Goal: Information Seeking & Learning: Understand process/instructions

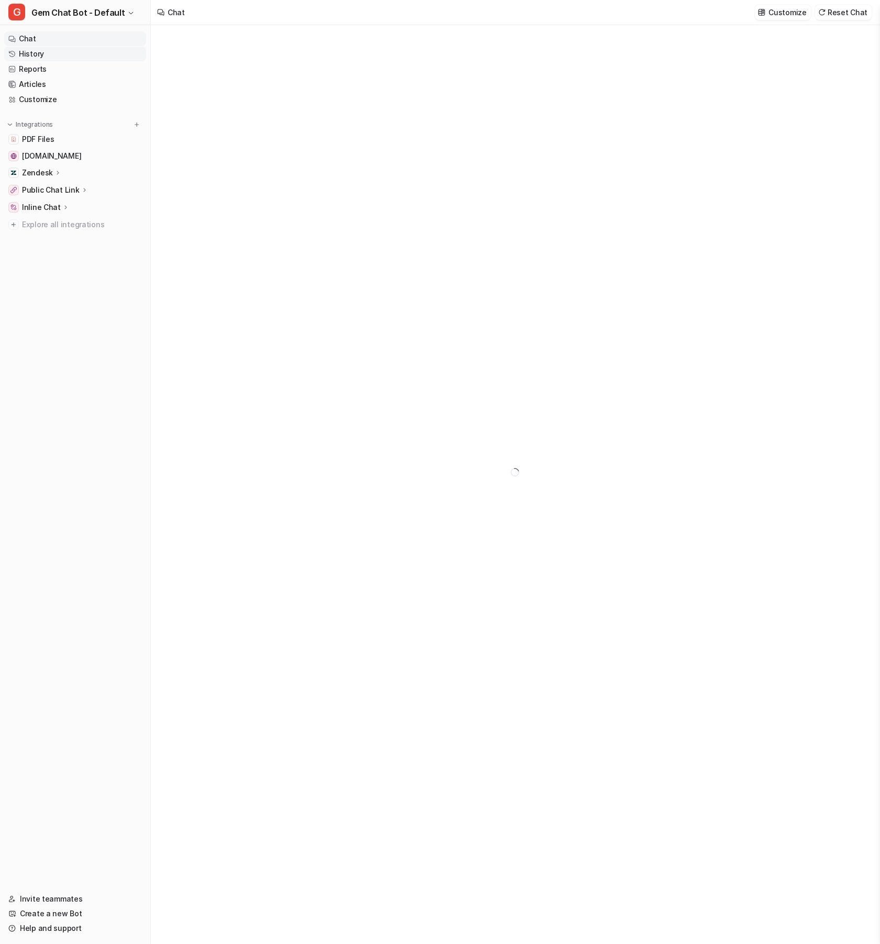
type textarea "**********"
click at [111, 374] on nav "Chat History Reports Articles Customize Integrations PDF Files [DOMAIN_NAME] Ze…" at bounding box center [75, 455] width 150 height 856
click at [96, 369] on nav "Chat History Reports Articles Customize Integrations PDF Files [DOMAIN_NAME] Ze…" at bounding box center [75, 455] width 150 height 856
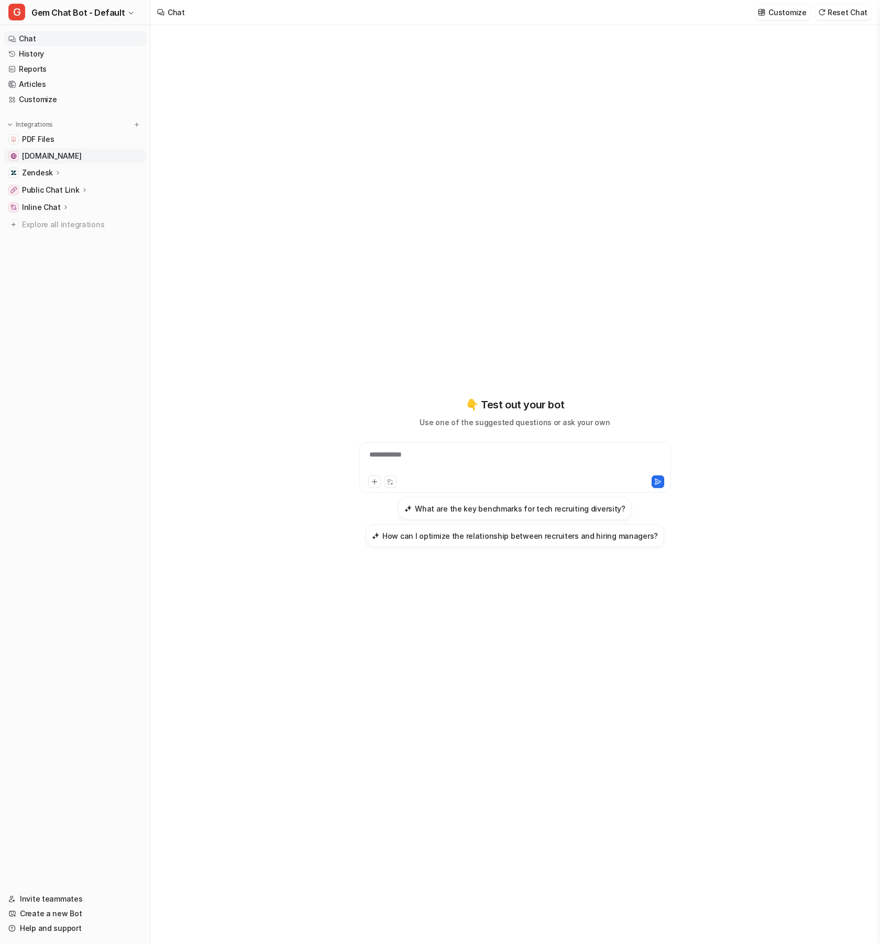
click at [47, 157] on span "[DOMAIN_NAME]" at bounding box center [51, 156] width 59 height 10
click at [31, 53] on link "History" at bounding box center [75, 54] width 142 height 15
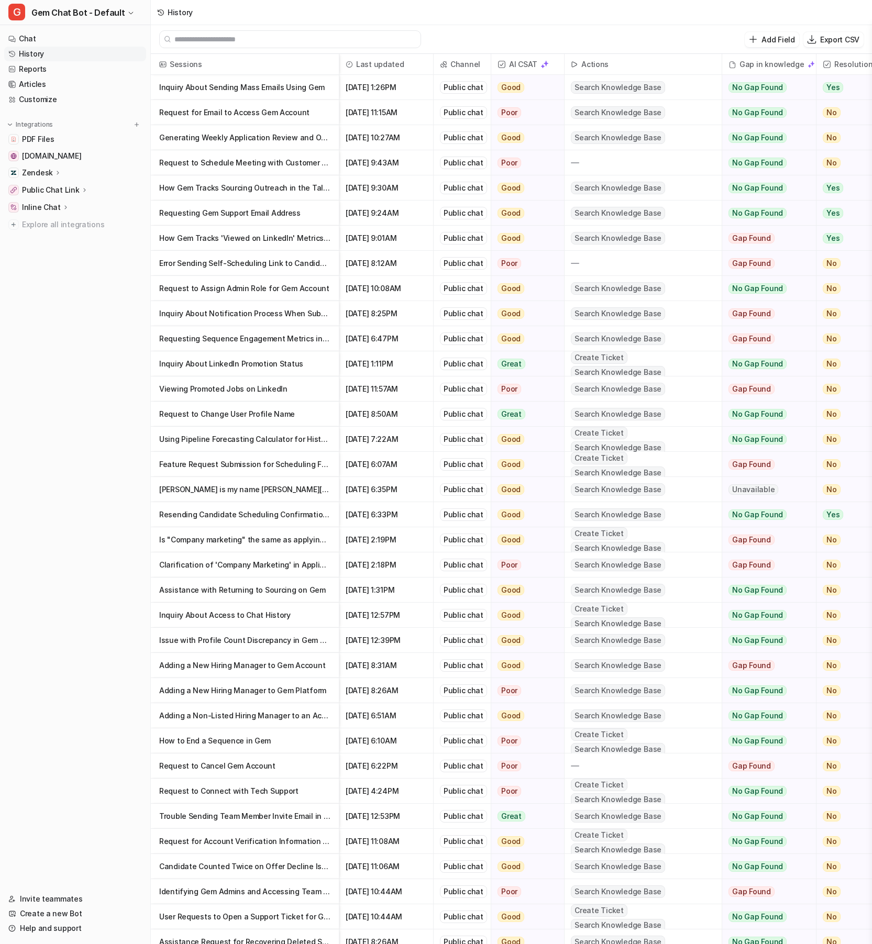
click at [307, 114] on p "Request for Email to Access Gem Account" at bounding box center [244, 112] width 171 height 25
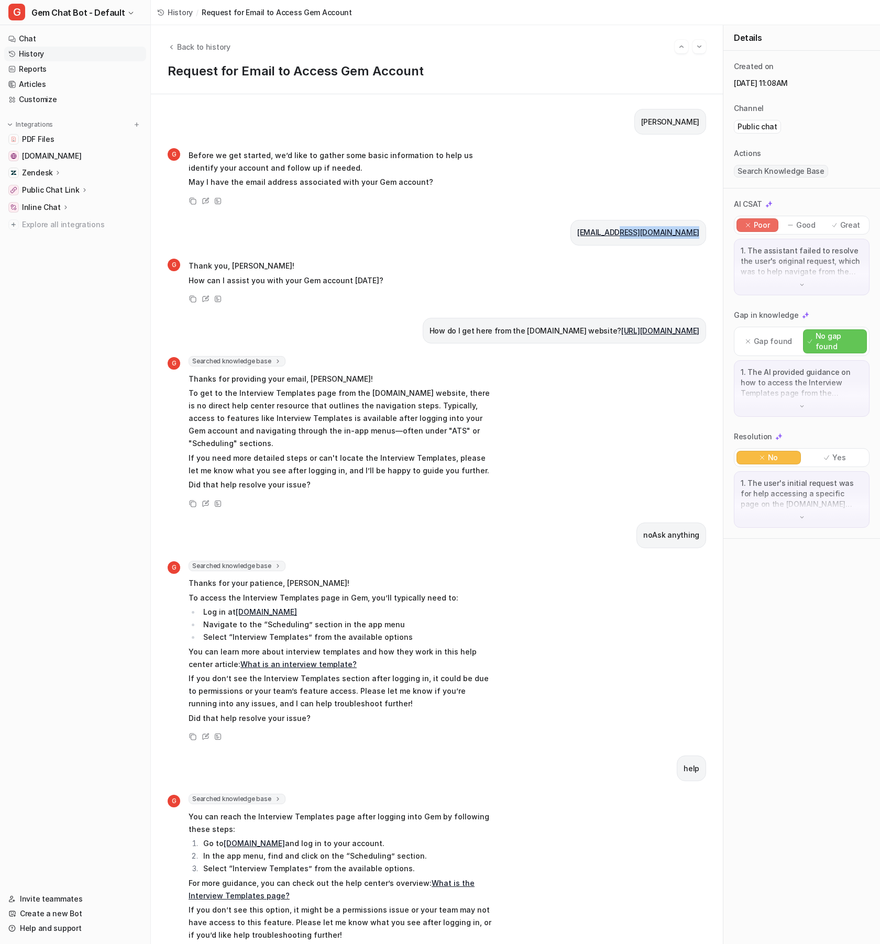
drag, startPoint x: 693, startPoint y: 241, endPoint x: 626, endPoint y: 237, distance: 67.7
click at [626, 237] on div "mecklund@renovofinancial.com" at bounding box center [638, 233] width 136 height 26
copy link "enovofinancial.com"
click at [293, 415] on p "To get to the Interview Templates page from the Gem.com website, there is no di…" at bounding box center [342, 418] width 306 height 63
click at [293, 419] on p "To get to the Interview Templates page from the Gem.com website, there is no di…" at bounding box center [342, 418] width 306 height 63
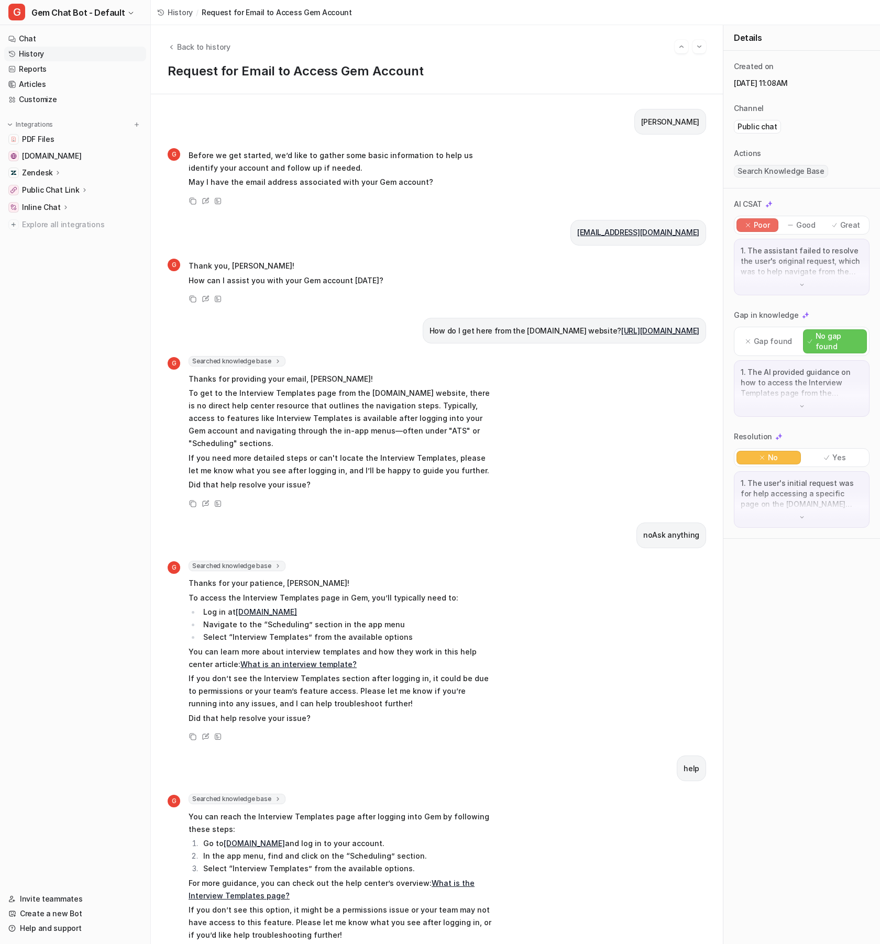
click at [290, 443] on p "To get to the Interview Templates page from the Gem.com website, there is no di…" at bounding box center [342, 418] width 306 height 63
click at [296, 435] on p "To get to the Interview Templates page from the Gem.com website, there is no di…" at bounding box center [342, 418] width 306 height 63
click at [303, 430] on p "To get to the Interview Templates page from the Gem.com website, there is no di…" at bounding box center [342, 418] width 306 height 63
click at [311, 427] on p "To get to the Interview Templates page from the Gem.com website, there is no di…" at bounding box center [342, 418] width 306 height 63
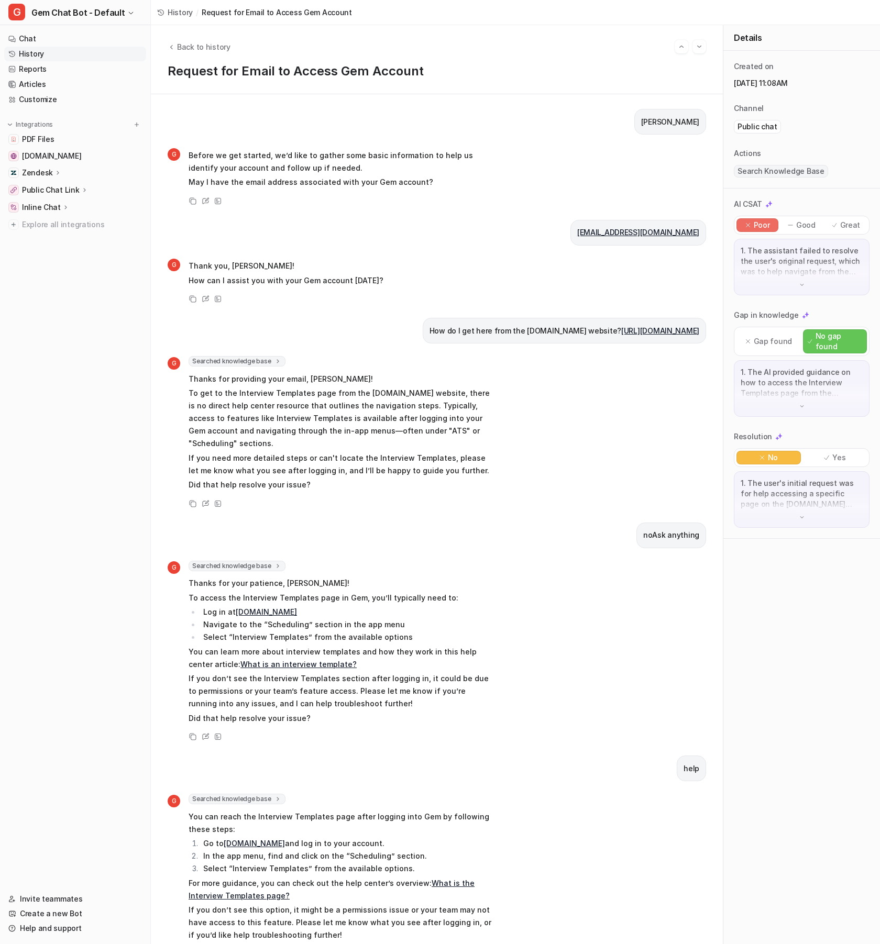
click at [498, 327] on p "How do I get here from the gem.com website? https://www.gem.com/scheduling/app/…" at bounding box center [564, 331] width 270 height 13
click at [679, 337] on p "How do I get here from the gem.com website? https://www.gem.com/scheduling/app/…" at bounding box center [564, 331] width 270 height 13
click at [621, 335] on link "https://www.gem.com/scheduling/app/interview-templates" at bounding box center [660, 330] width 78 height 9
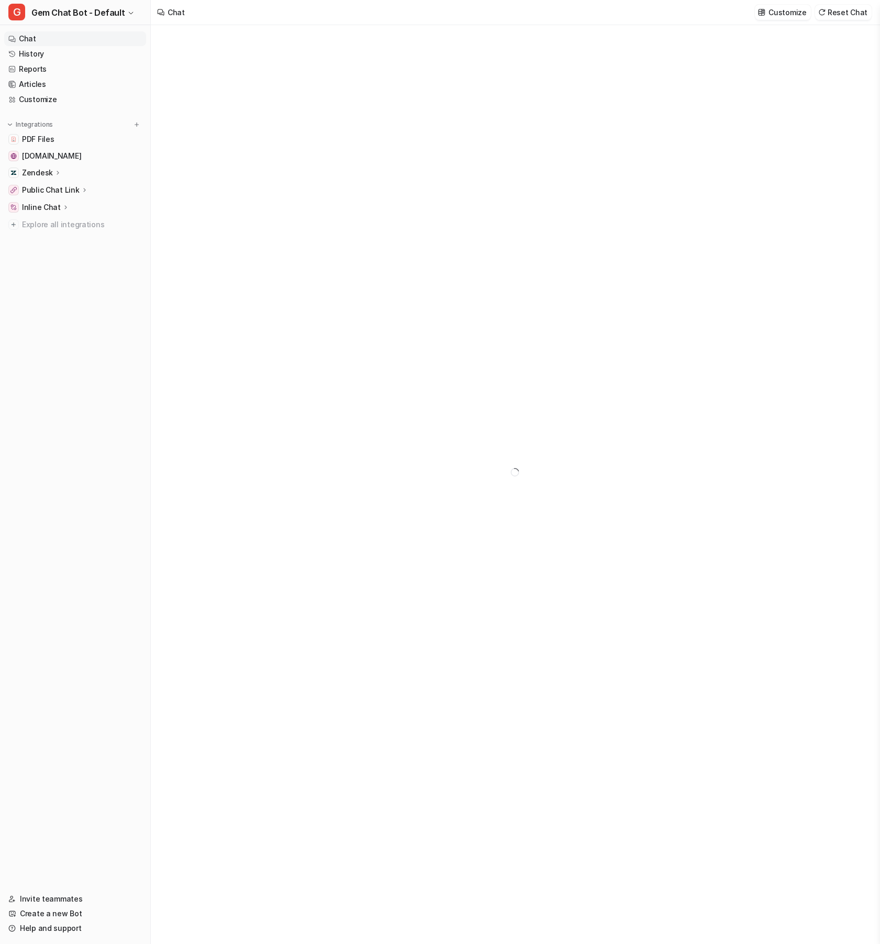
type textarea "**********"
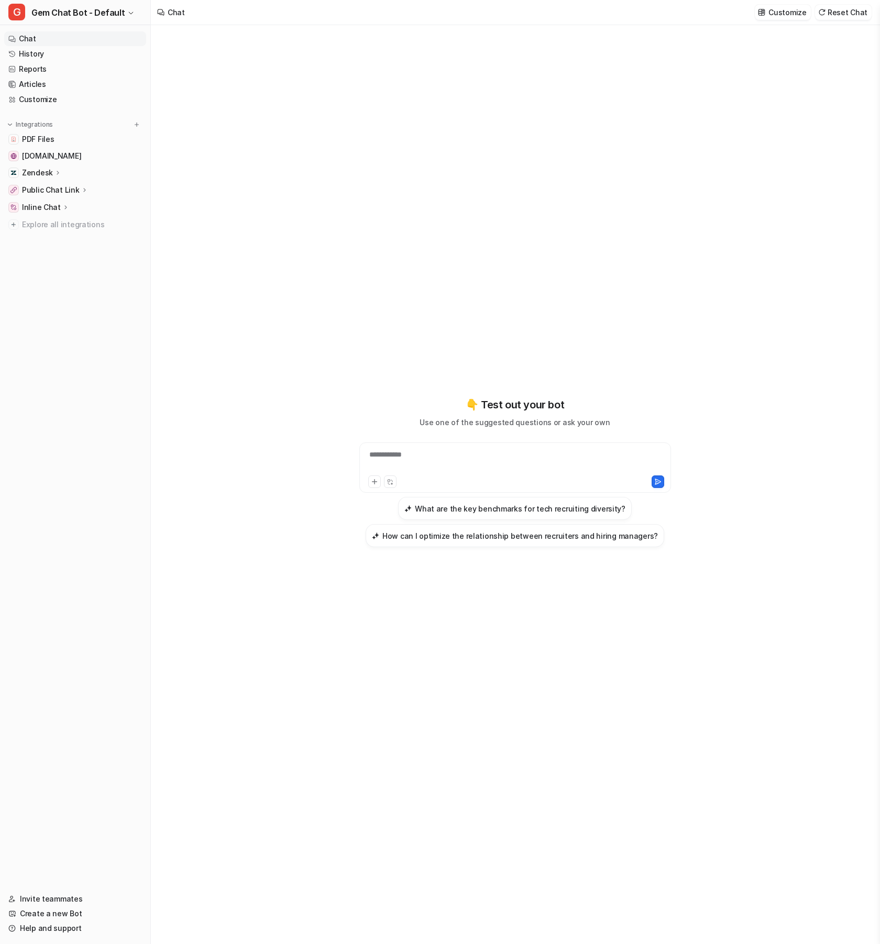
click at [66, 115] on nav "Chat History Reports Articles Customize Integrations PDF Files [DOMAIN_NAME] Ze…" at bounding box center [75, 455] width 150 height 856
drag, startPoint x: 66, startPoint y: 115, endPoint x: 67, endPoint y: 146, distance: 30.9
click at [66, 128] on nav "Chat History Reports Articles Customize Integrations PDF Files [DOMAIN_NAME] Ze…" at bounding box center [75, 455] width 150 height 856
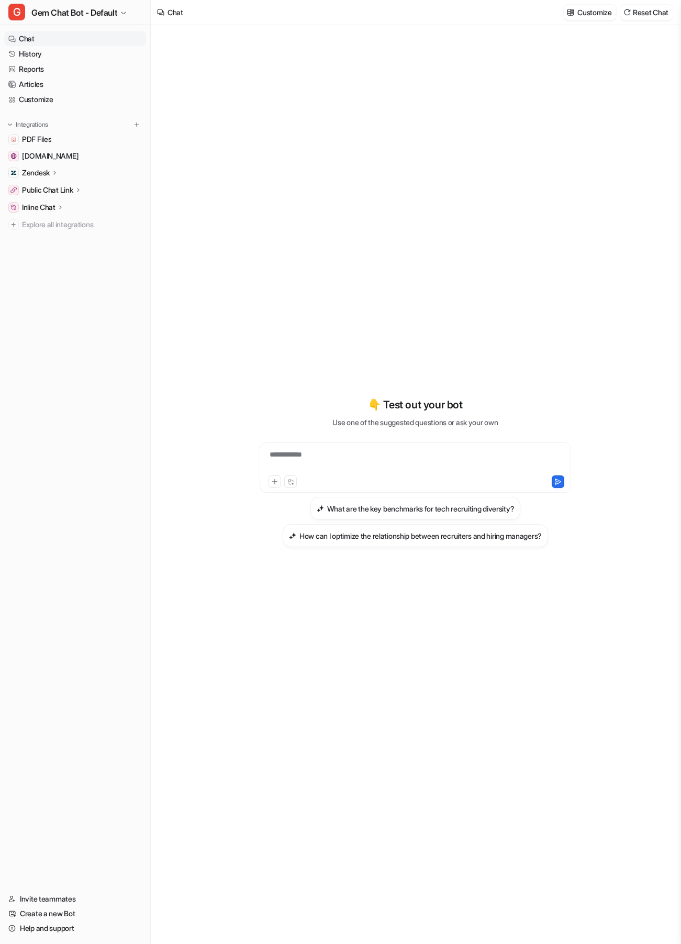
click at [304, 21] on div "Chat Customize Reset Chat" at bounding box center [416, 12] width 531 height 25
